Goal: Task Accomplishment & Management: Complete application form

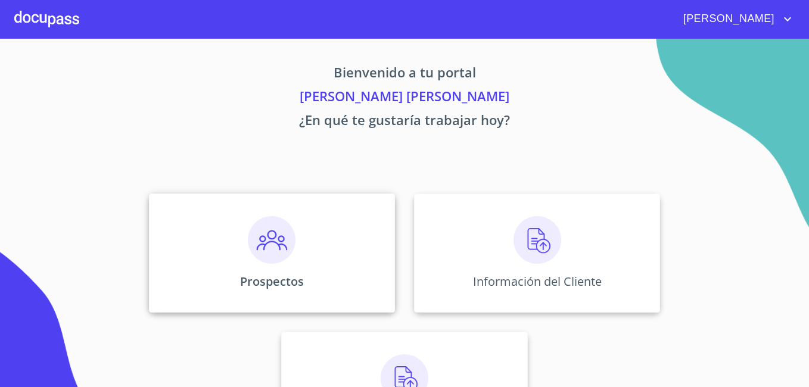
click at [262, 255] on img at bounding box center [272, 240] width 48 height 48
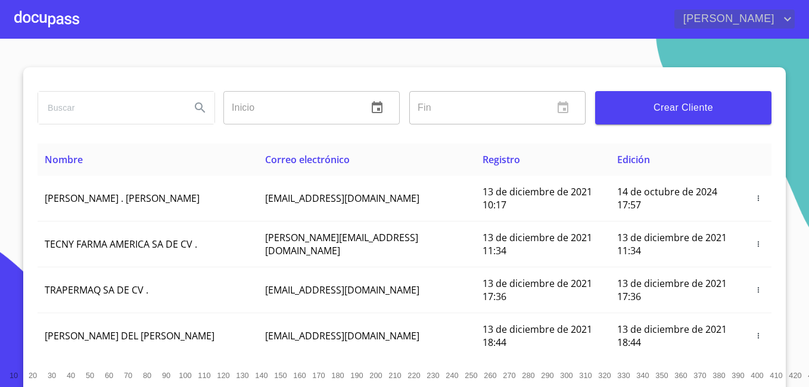
click at [783, 13] on icon "account of current user" at bounding box center [788, 19] width 14 height 14
click at [660, 46] on div at bounding box center [404, 193] width 809 height 387
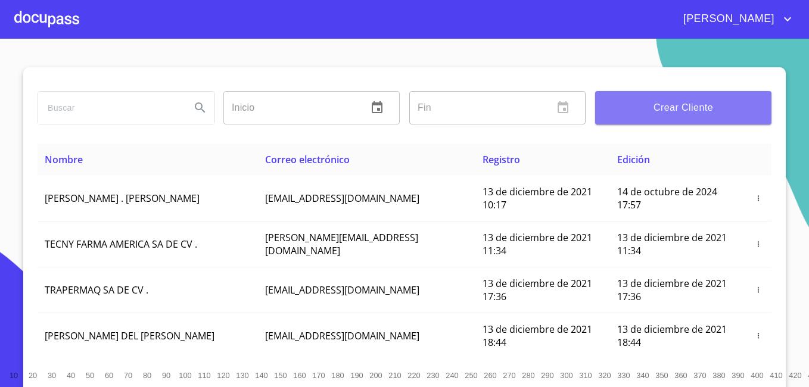
click at [636, 106] on span "Crear Cliente" at bounding box center [683, 108] width 157 height 17
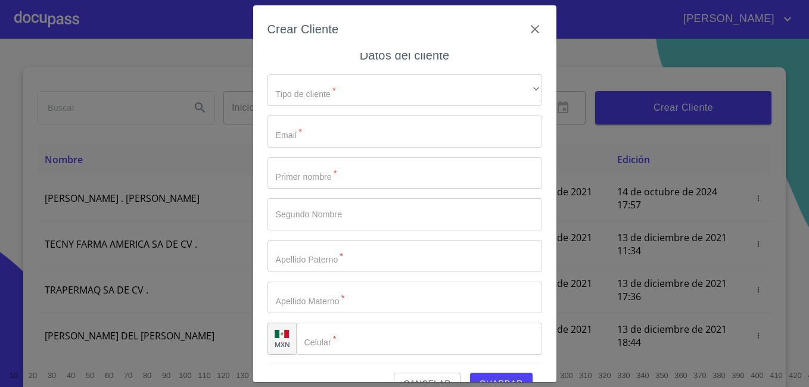
scroll to position [9, 0]
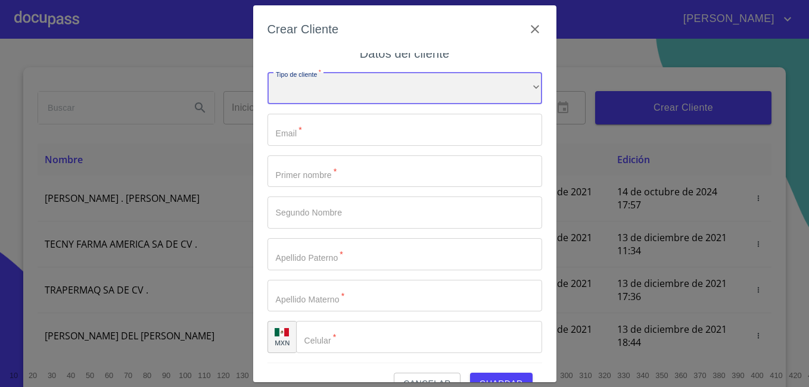
click at [373, 97] on div "​" at bounding box center [405, 89] width 275 height 32
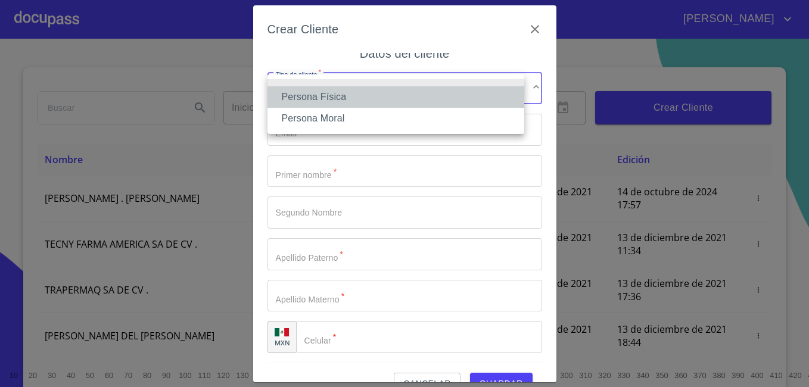
click at [373, 97] on li "Persona Física" at bounding box center [396, 96] width 257 height 21
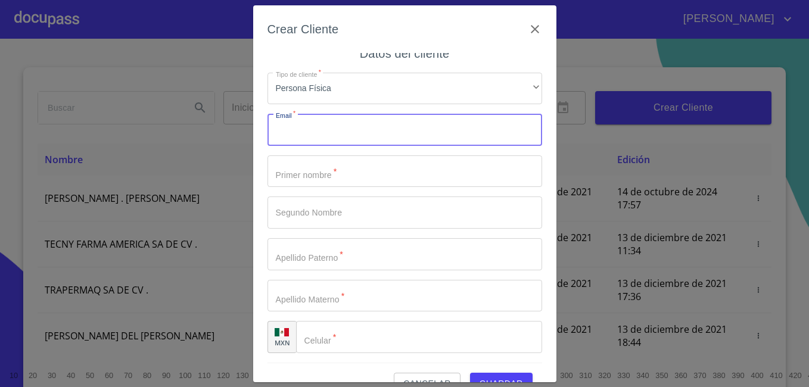
click at [384, 139] on input "Tipo de cliente   *" at bounding box center [405, 130] width 275 height 32
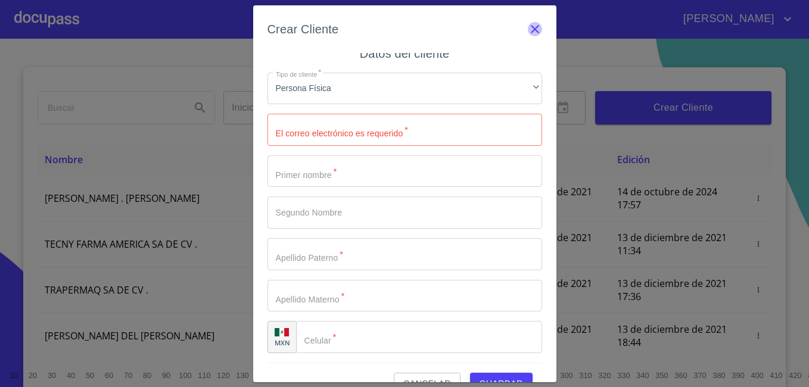
click at [531, 29] on icon "button" at bounding box center [535, 29] width 14 height 14
